Goal: Task Accomplishment & Management: Use online tool/utility

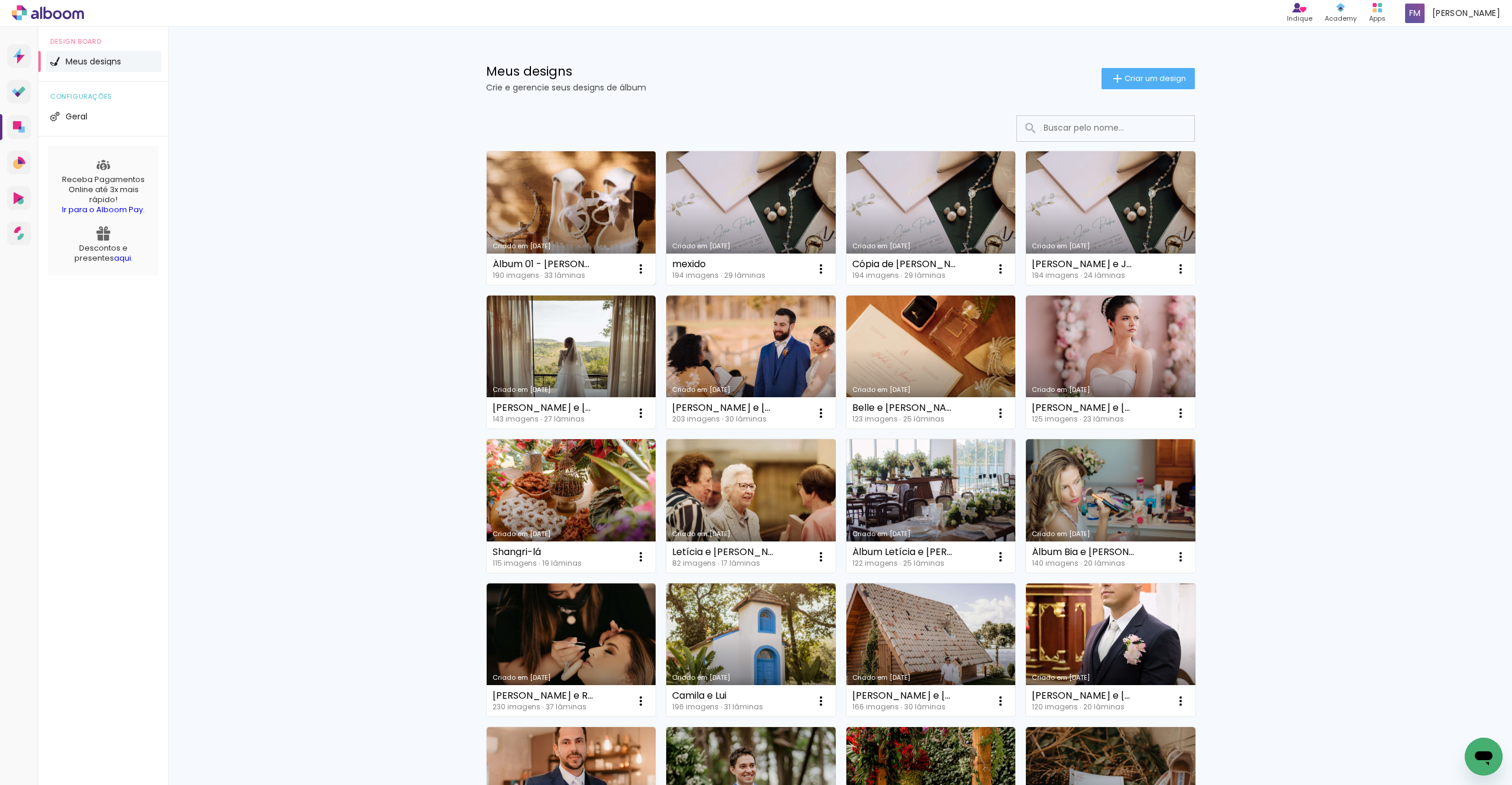
click at [555, 206] on link "Criado em [DATE]" at bounding box center [571, 217] width 170 height 133
